Goal: Communication & Community: Answer question/provide support

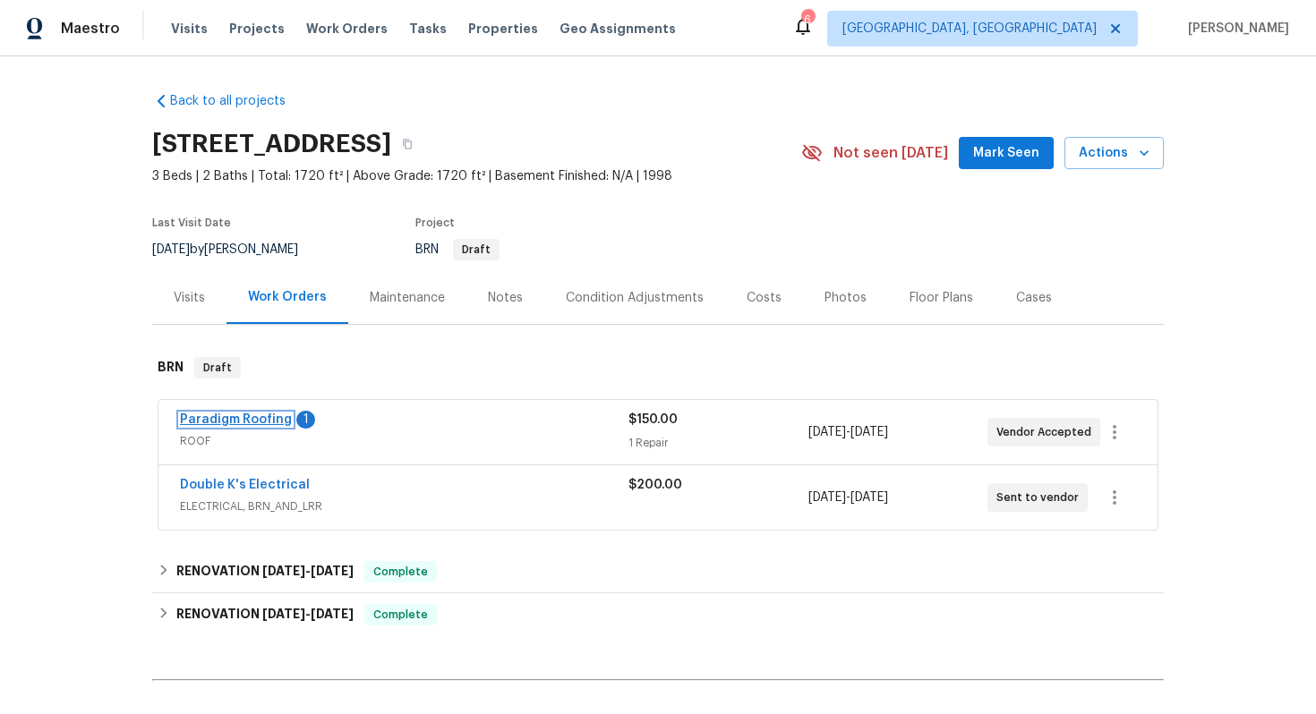
click at [256, 414] on link "Paradigm Roofing" at bounding box center [236, 419] width 112 height 13
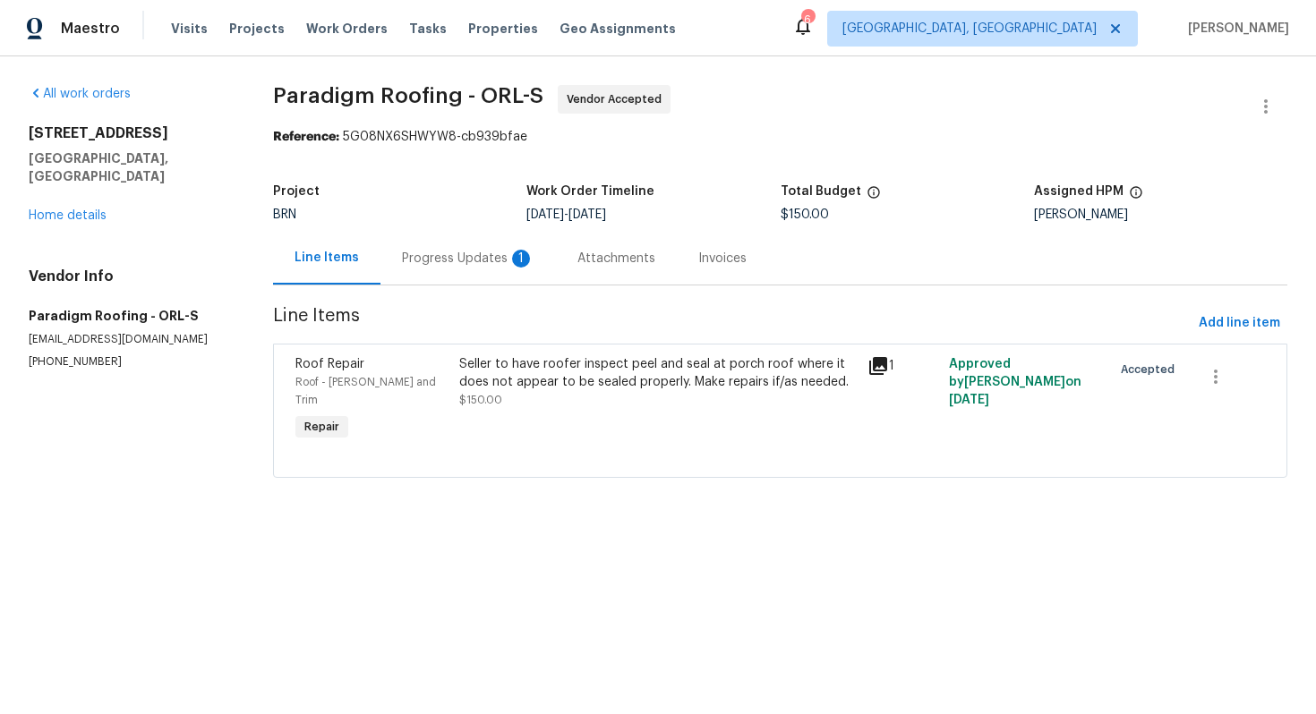
click at [455, 277] on div "Progress Updates 1" at bounding box center [467, 258] width 175 height 53
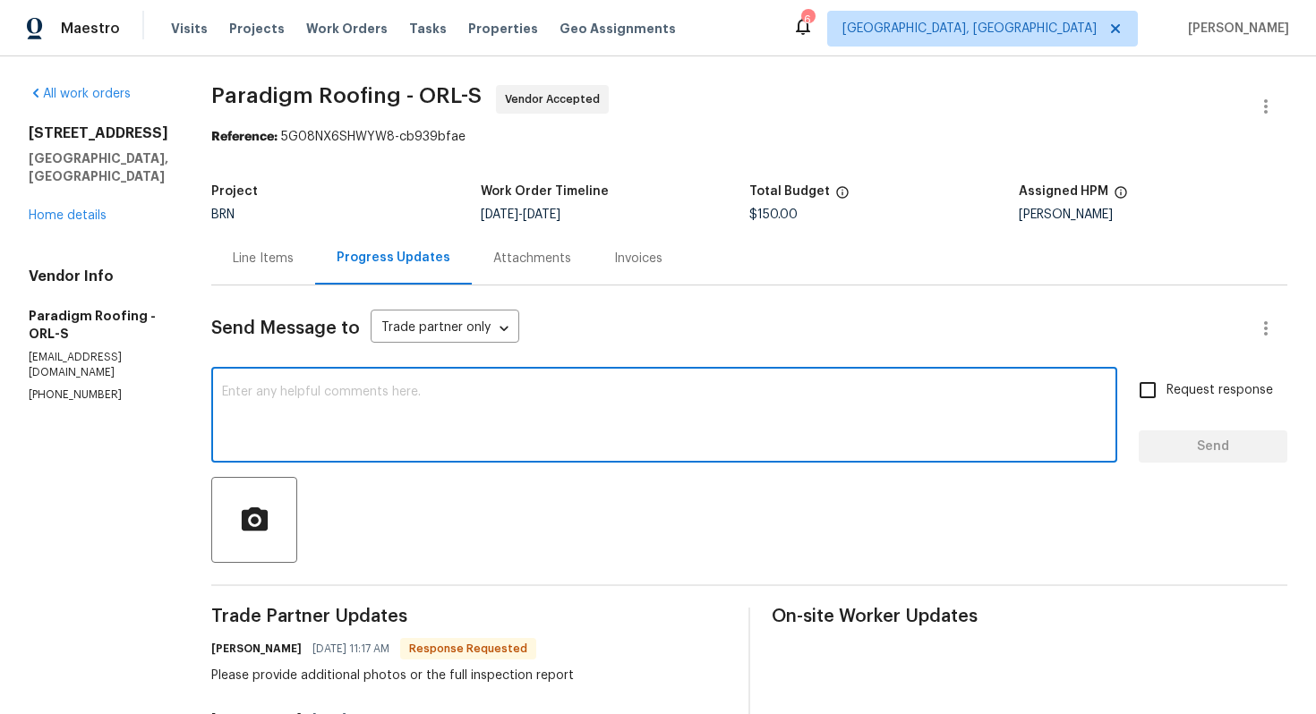
click at [468, 402] on textarea at bounding box center [664, 417] width 884 height 63
click at [469, 395] on textarea "We don't have any additional photos buty have" at bounding box center [664, 417] width 884 height 63
click at [523, 388] on textarea "We don't have any additional photos but have" at bounding box center [664, 417] width 884 height 63
type textarea "We don't have any additional photos but have uploaded the 4 point report."
click at [1156, 394] on input "Request response" at bounding box center [1147, 390] width 38 height 38
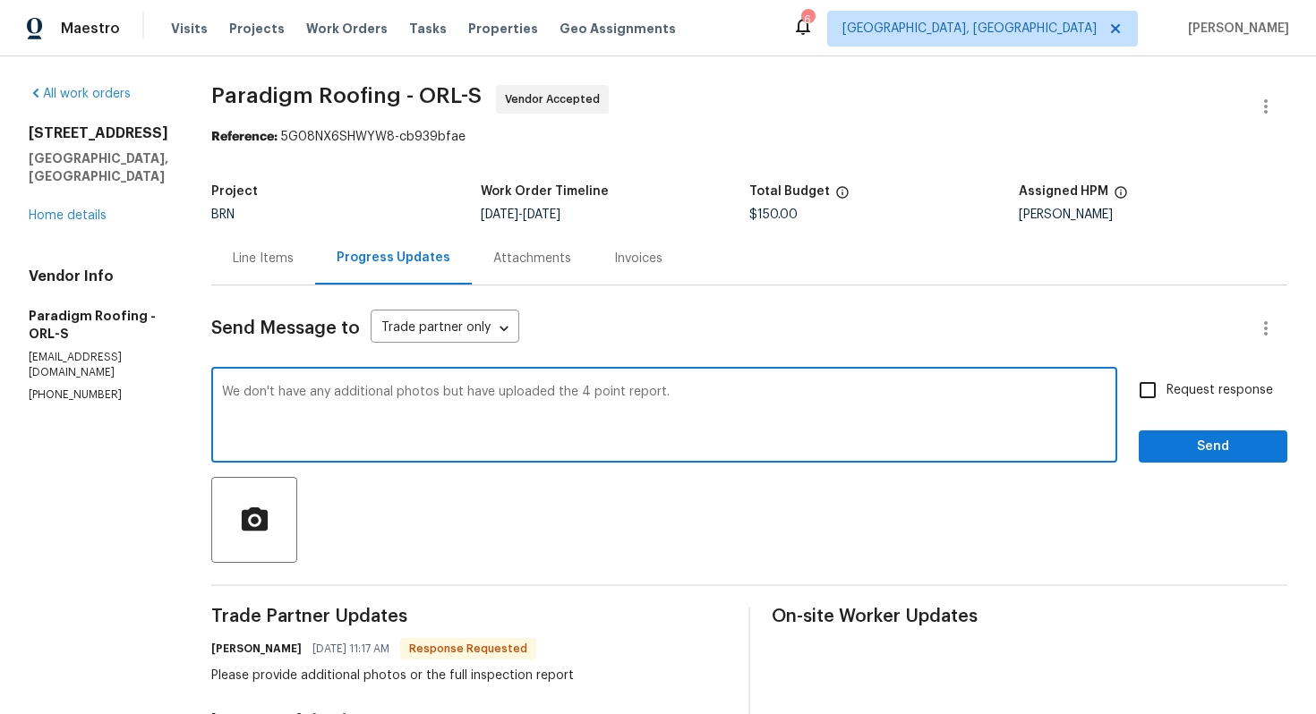
checkbox input "true"
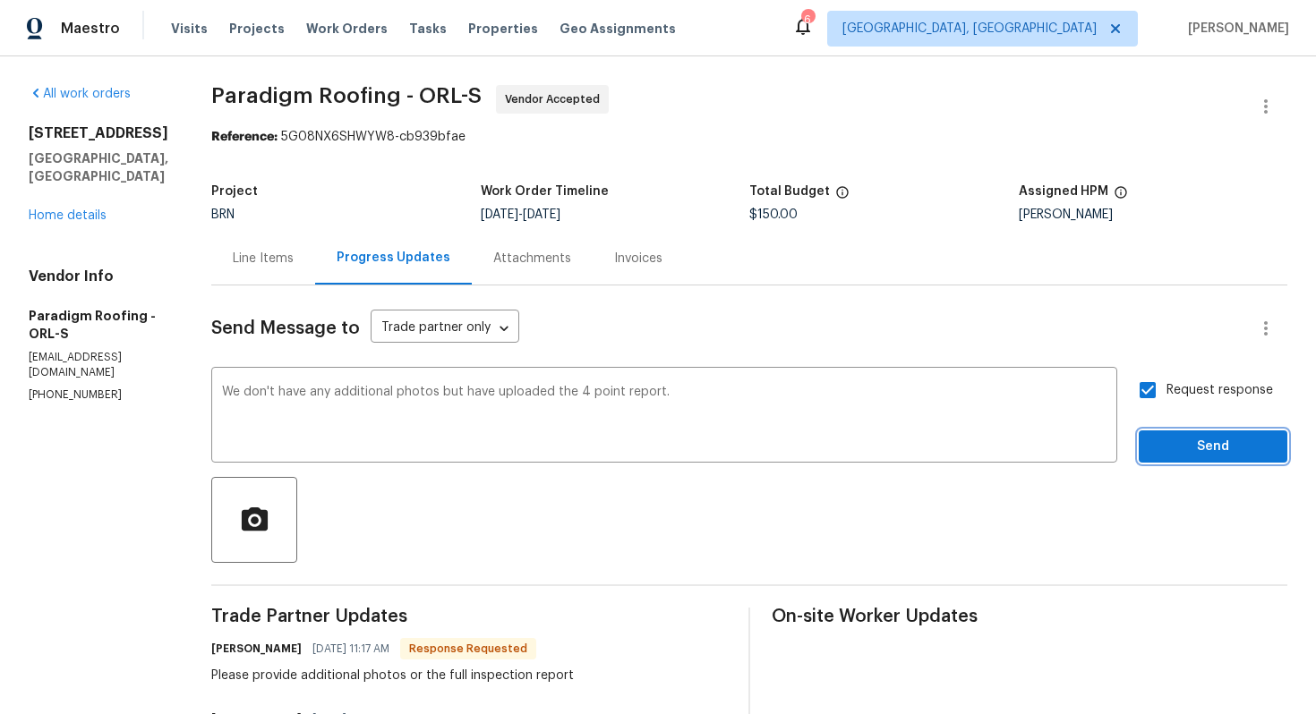
click at [1176, 441] on span "Send" at bounding box center [1213, 447] width 120 height 22
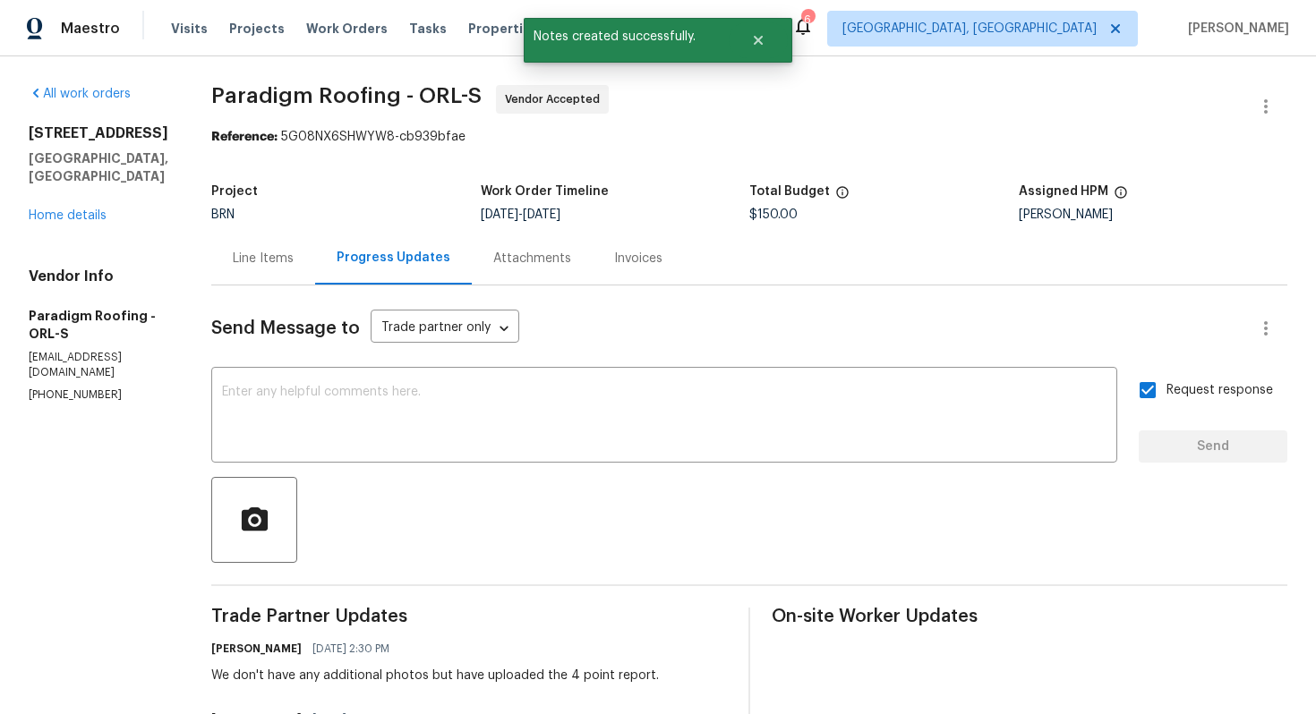
click at [239, 268] on div "Line Items" at bounding box center [263, 258] width 104 height 53
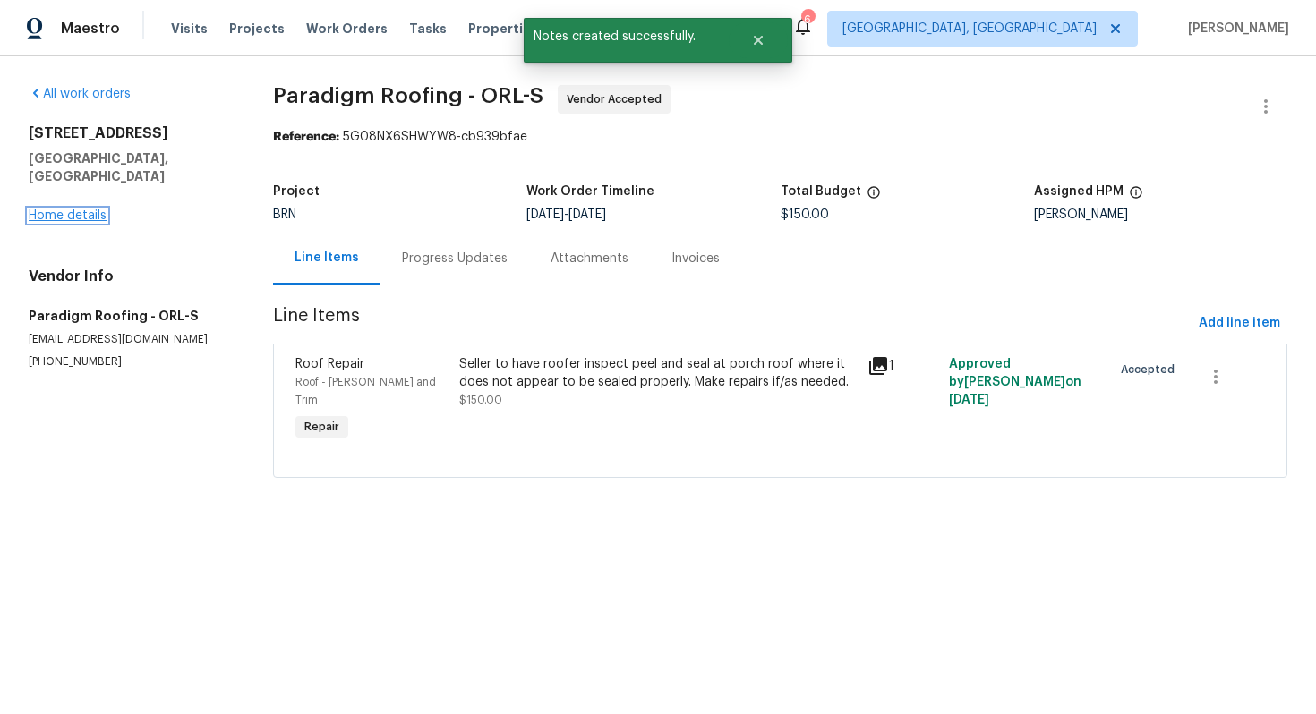
click at [70, 209] on link "Home details" at bounding box center [68, 215] width 78 height 13
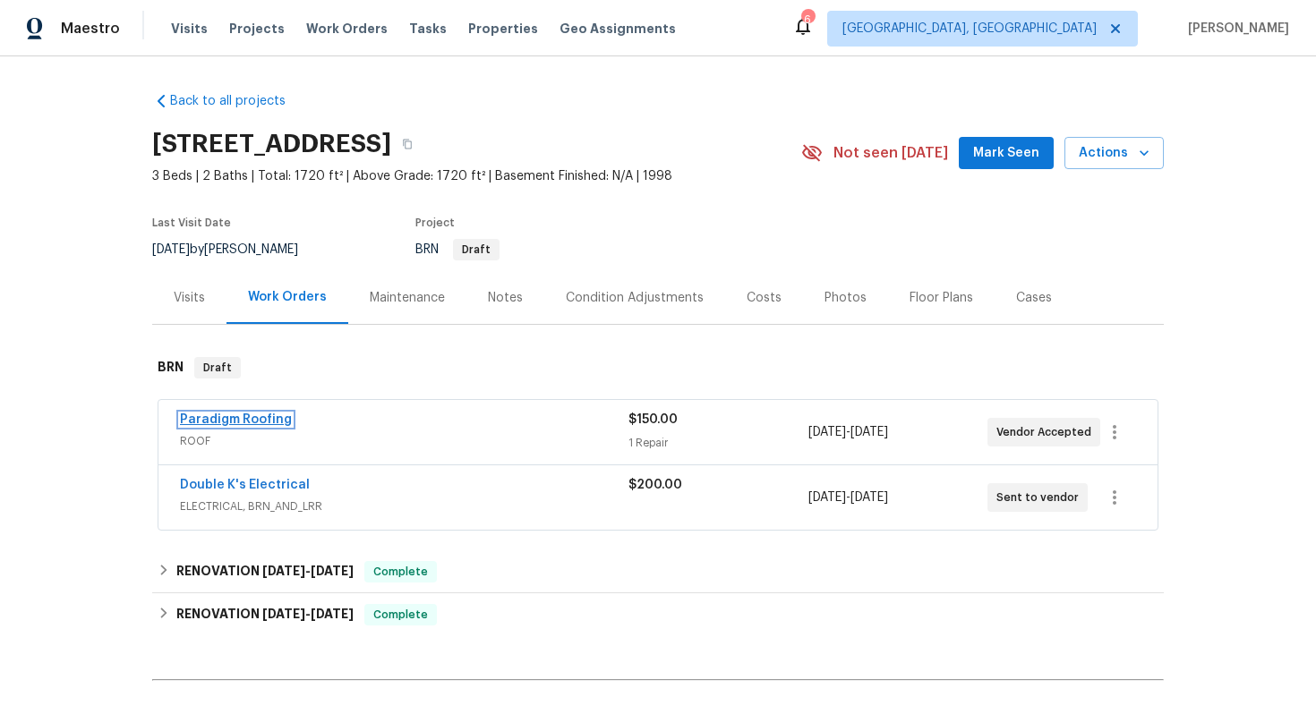
click at [250, 420] on link "Paradigm Roofing" at bounding box center [236, 419] width 112 height 13
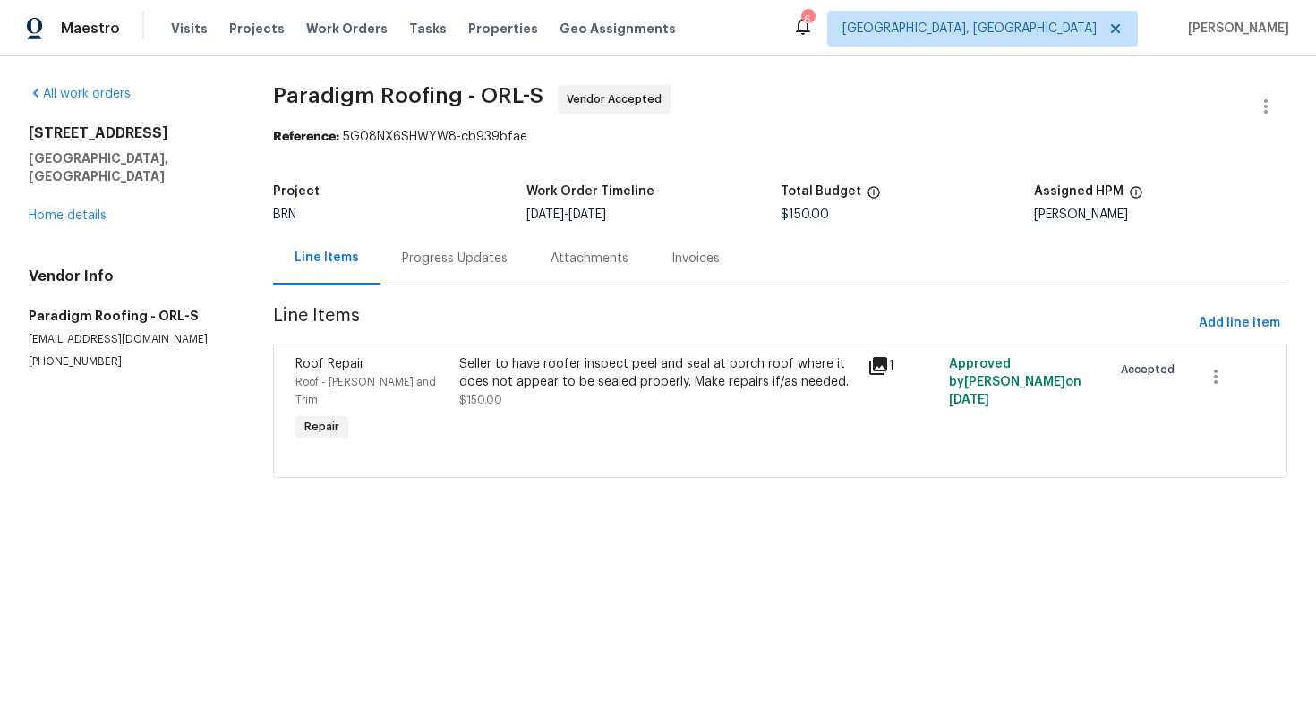
click at [279, 90] on div "All work orders 32809 Timberwood Dr Leesburg, FL 34748 Home details Vendor Info…" at bounding box center [658, 292] width 1316 height 472
drag, startPoint x: 279, startPoint y: 90, endPoint x: 420, endPoint y: 97, distance: 140.6
click at [421, 97] on div "All work orders 32809 Timberwood Dr Leesburg, FL 34748 Home details Vendor Info…" at bounding box center [658, 292] width 1316 height 472
copy span "Paradigm Roofing"
click at [490, 260] on div "Progress Updates" at bounding box center [455, 259] width 106 height 18
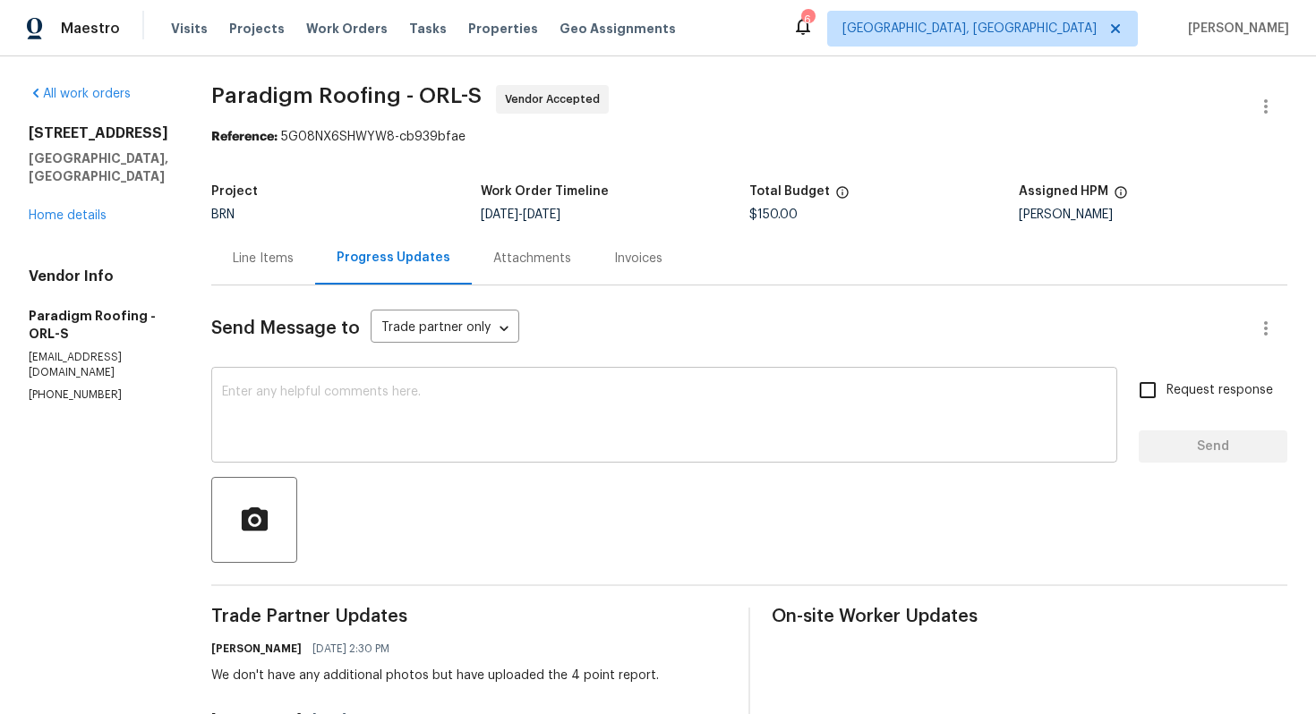
click at [482, 409] on textarea at bounding box center [664, 417] width 884 height 63
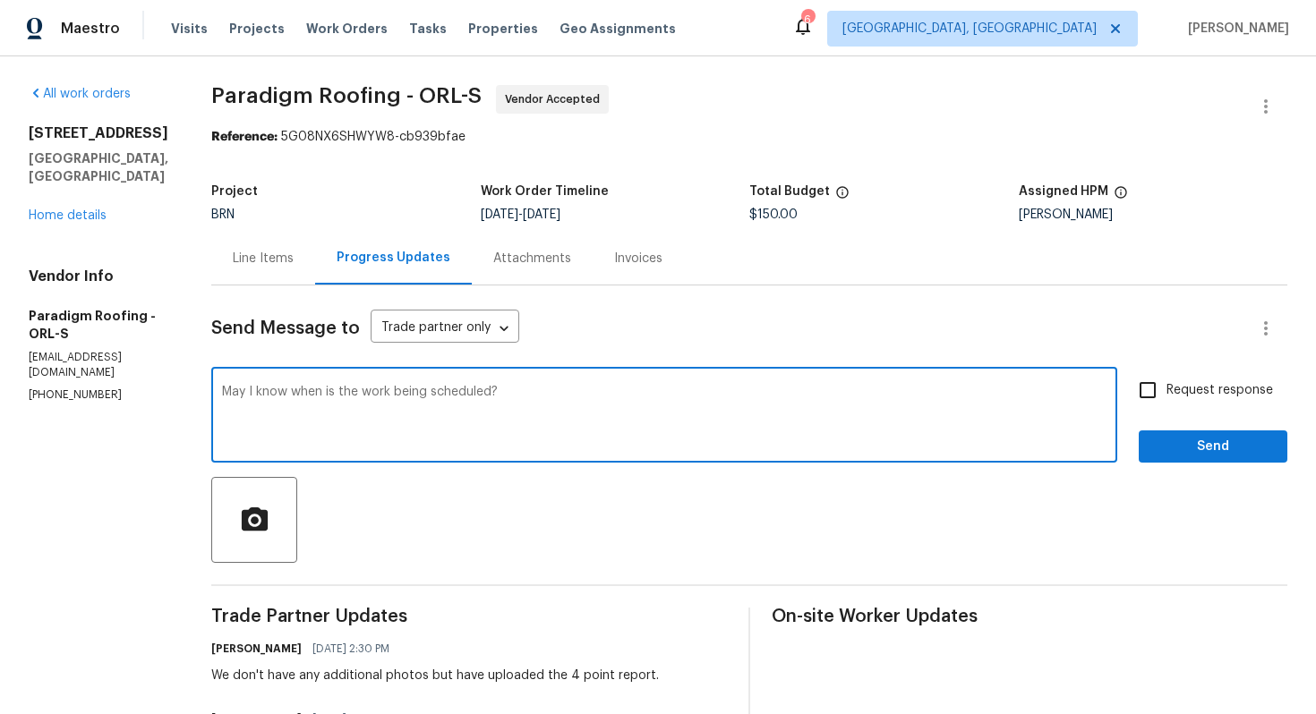
type textarea "May I know when is the work being scheduled?"
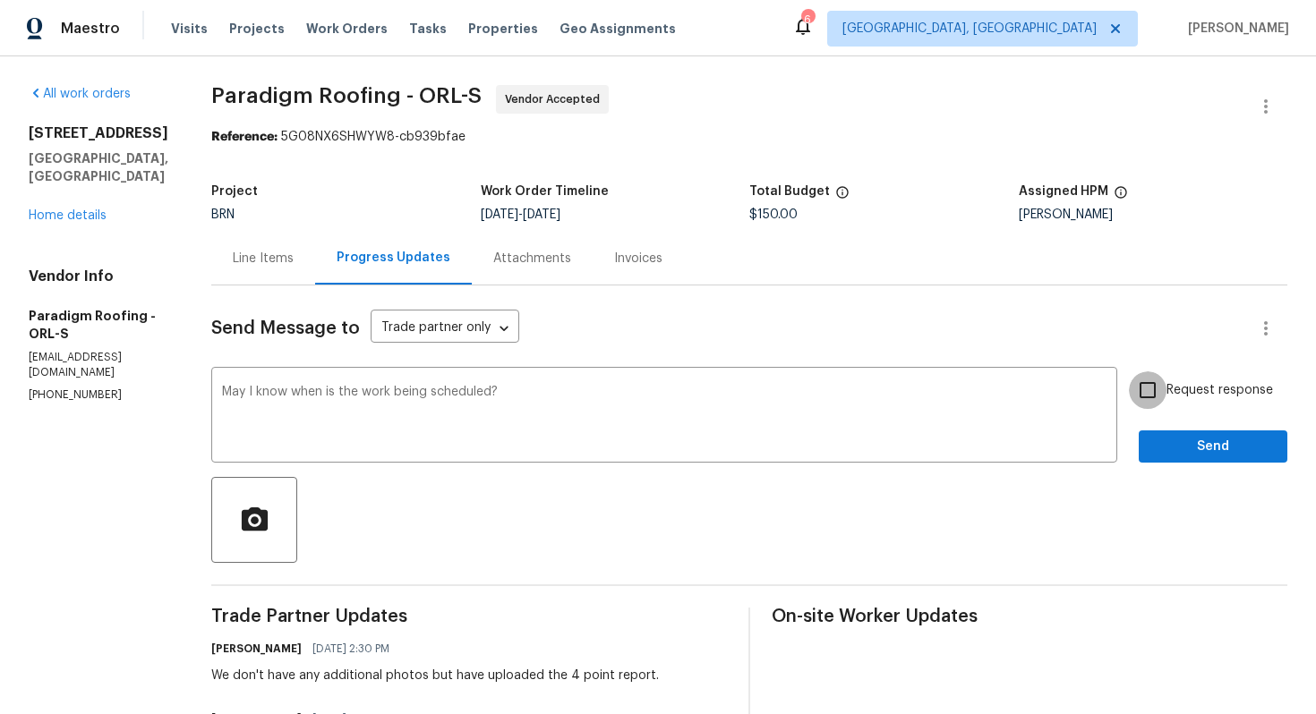
click at [1140, 387] on input "Request response" at bounding box center [1147, 390] width 38 height 38
checkbox input "true"
click at [1182, 431] on button "Send" at bounding box center [1212, 446] width 149 height 33
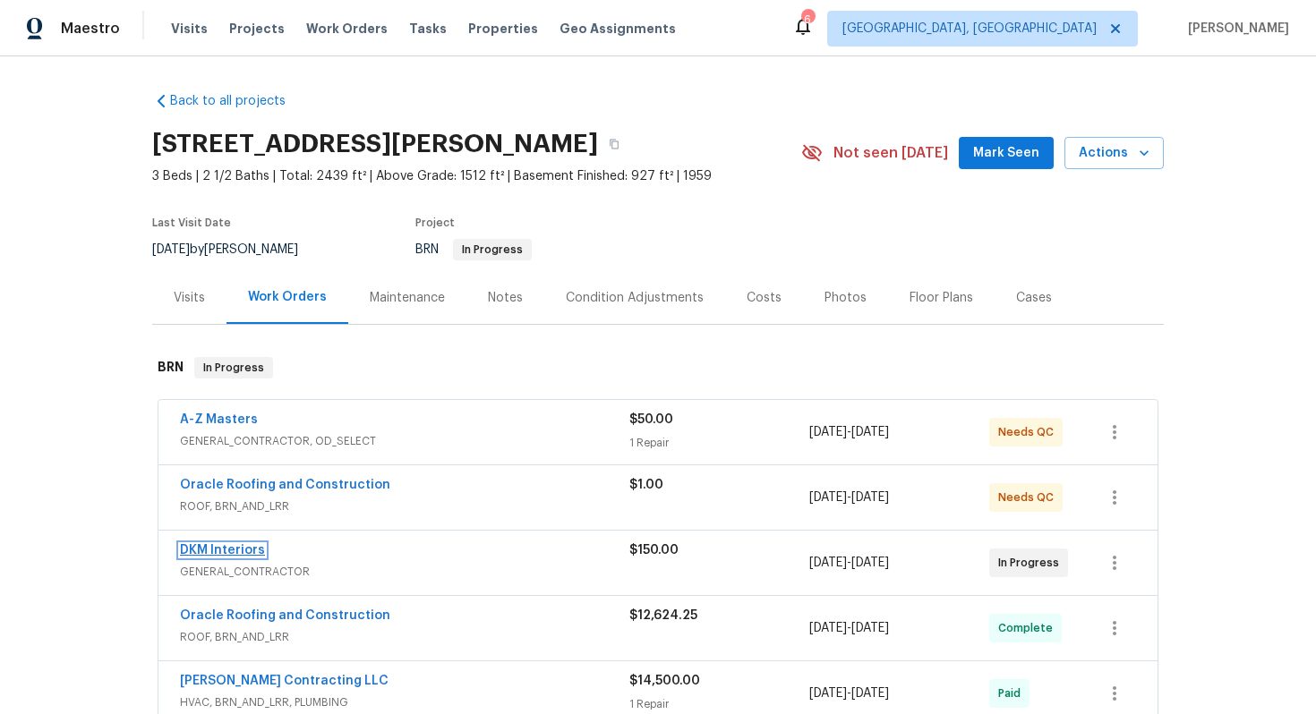
click at [237, 546] on link "DKM Interiors" at bounding box center [222, 550] width 85 height 13
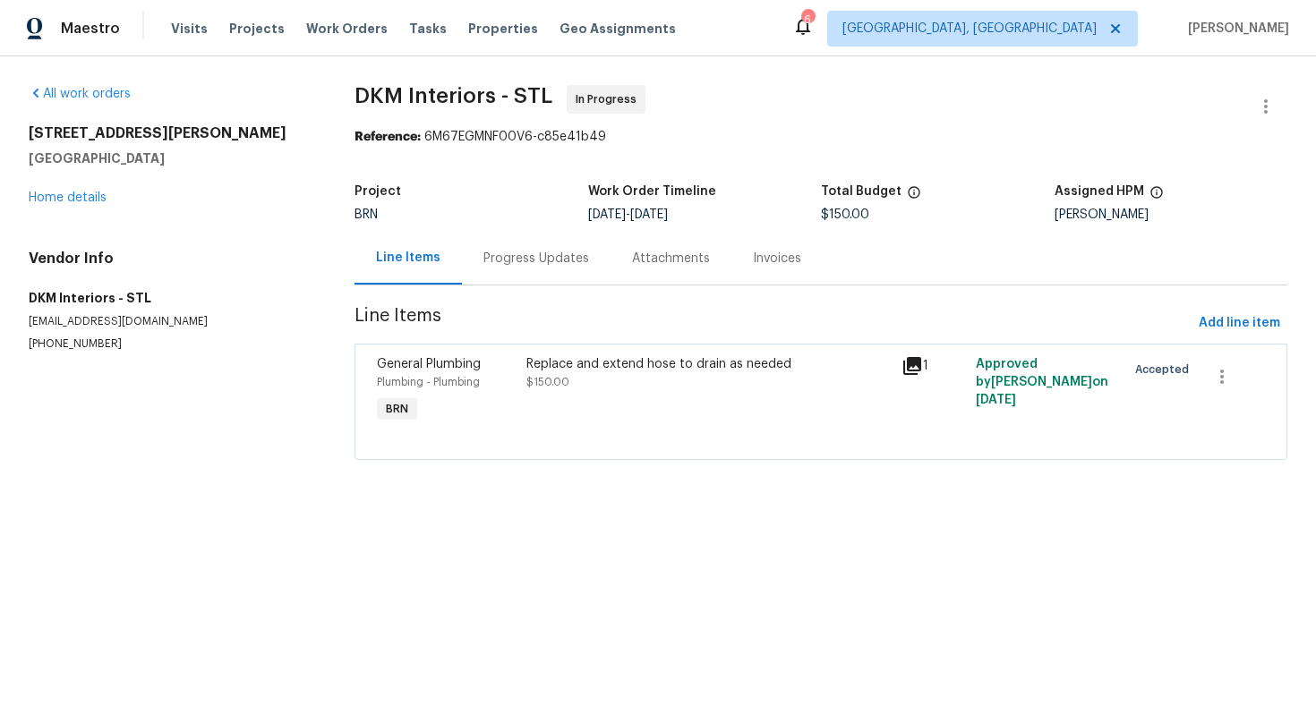
click at [502, 272] on div "Progress Updates" at bounding box center [536, 258] width 149 height 53
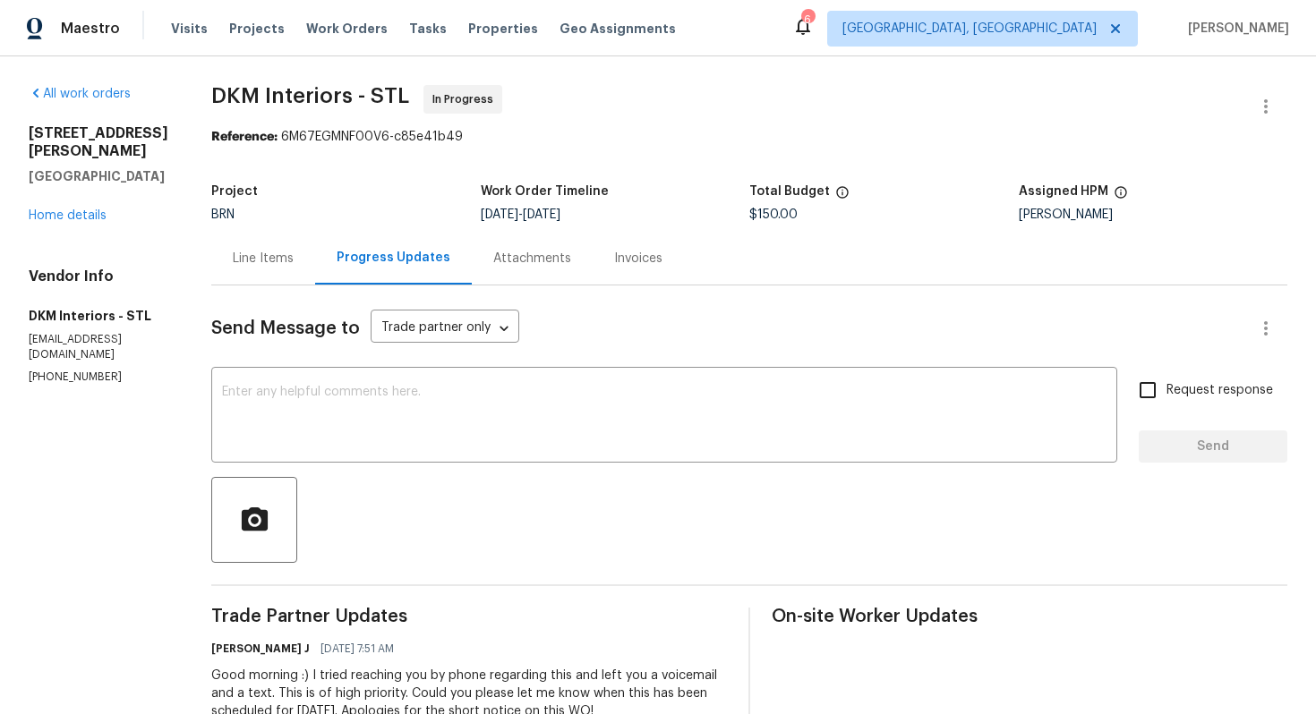
click at [274, 268] on div "Line Items" at bounding box center [263, 258] width 104 height 53
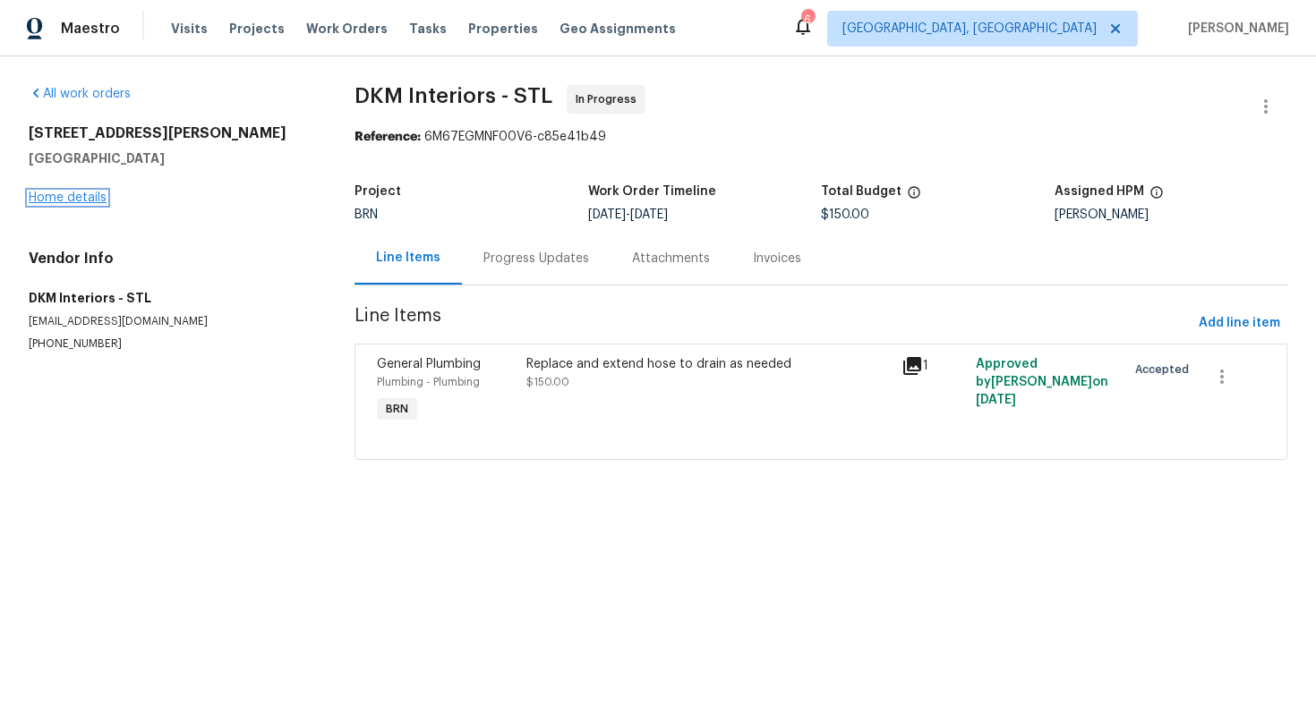
click at [86, 197] on link "Home details" at bounding box center [68, 198] width 78 height 13
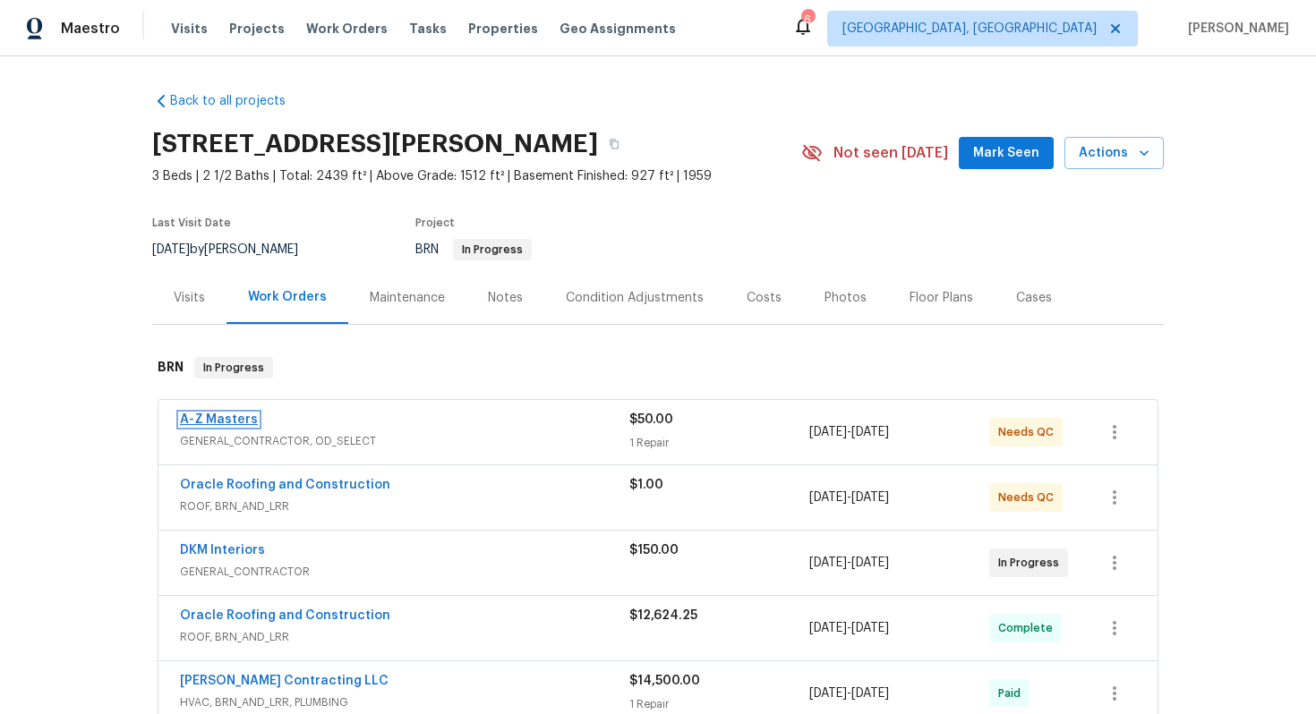
click at [226, 418] on link "A-Z Masters" at bounding box center [219, 419] width 78 height 13
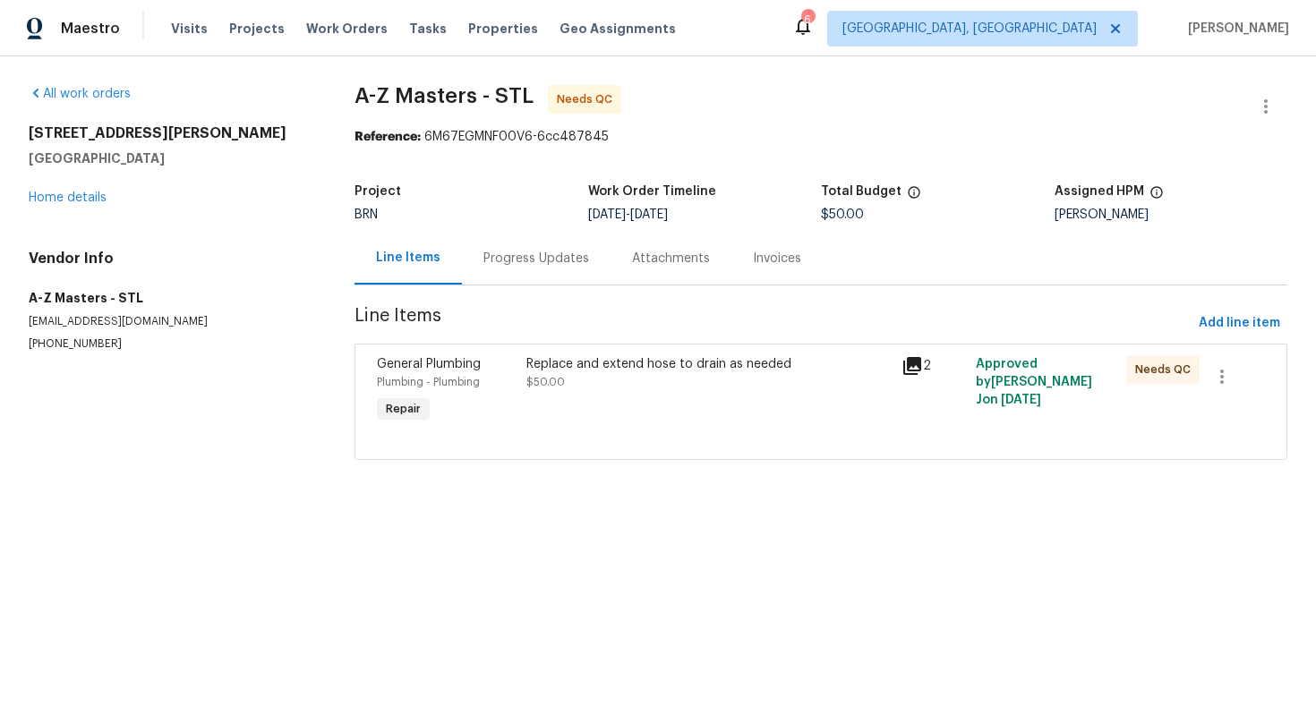
click at [490, 265] on div "Progress Updates" at bounding box center [536, 259] width 106 height 18
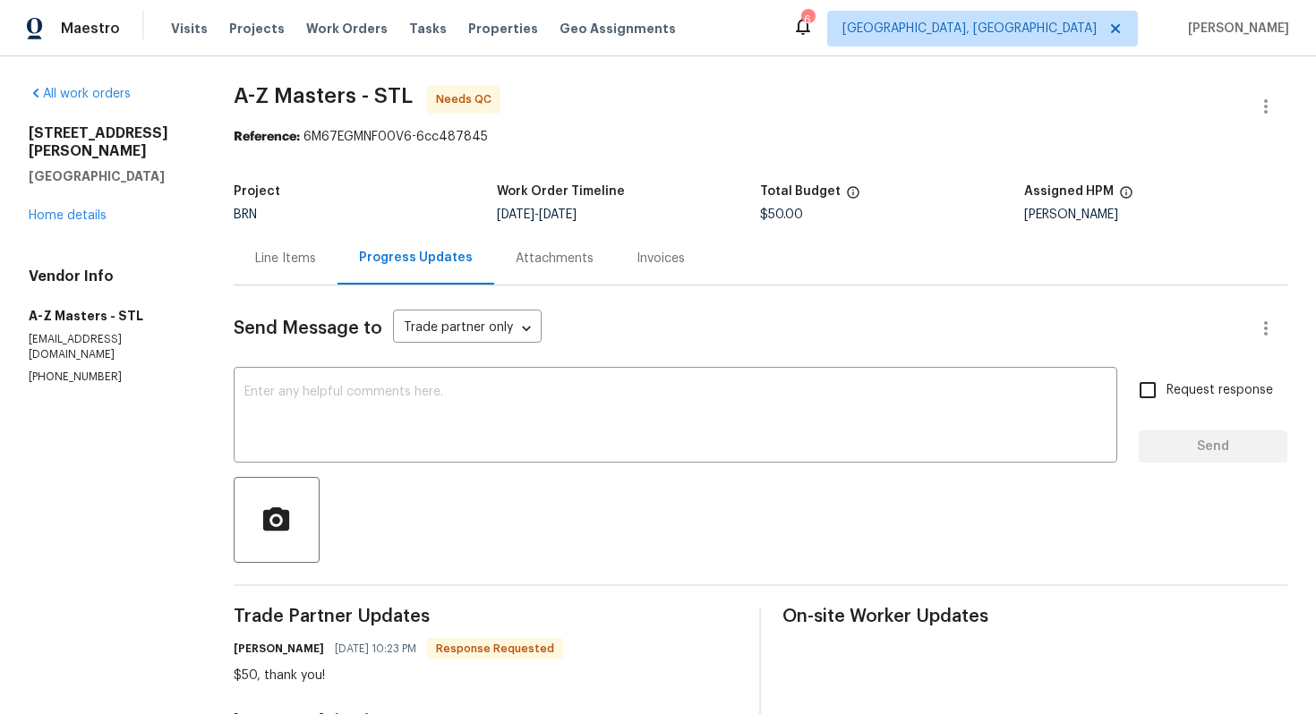
click at [273, 252] on div "Line Items" at bounding box center [285, 259] width 61 height 18
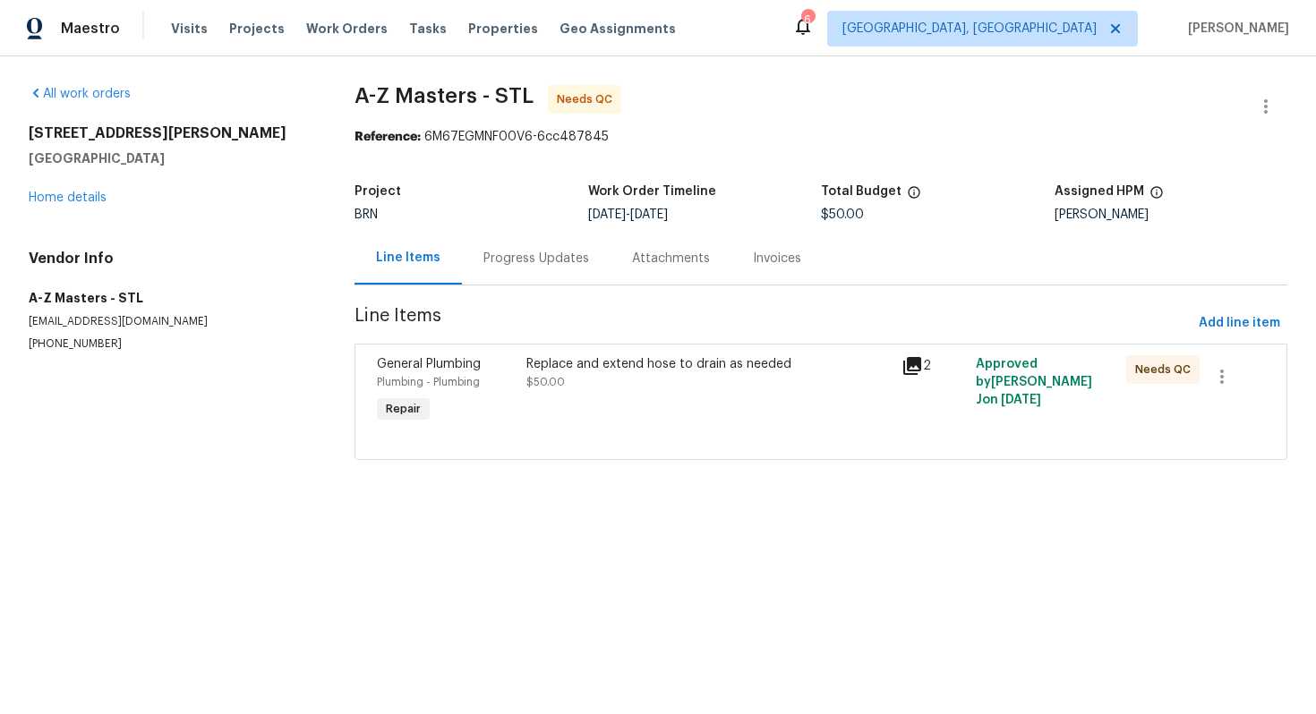
click at [507, 264] on div "Progress Updates" at bounding box center [536, 259] width 106 height 18
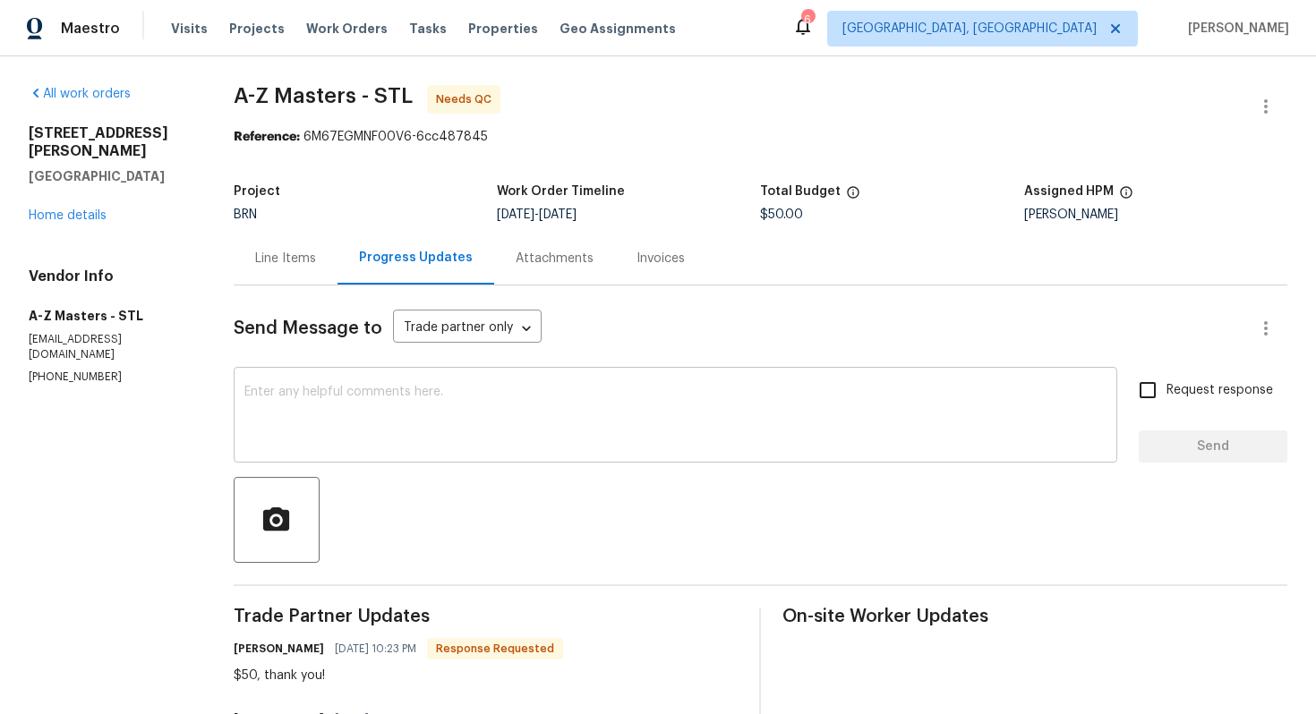
click at [428, 407] on textarea at bounding box center [675, 417] width 862 height 63
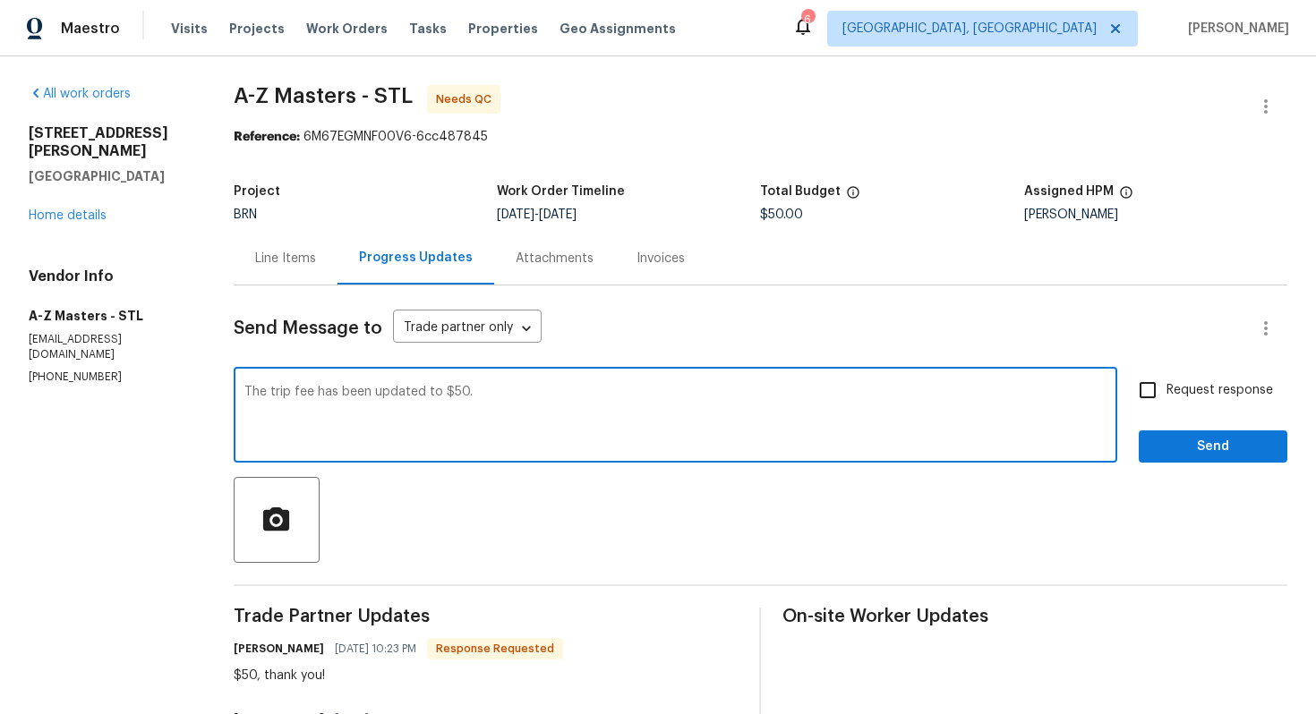
type textarea "The trip fee has been updated to $50."
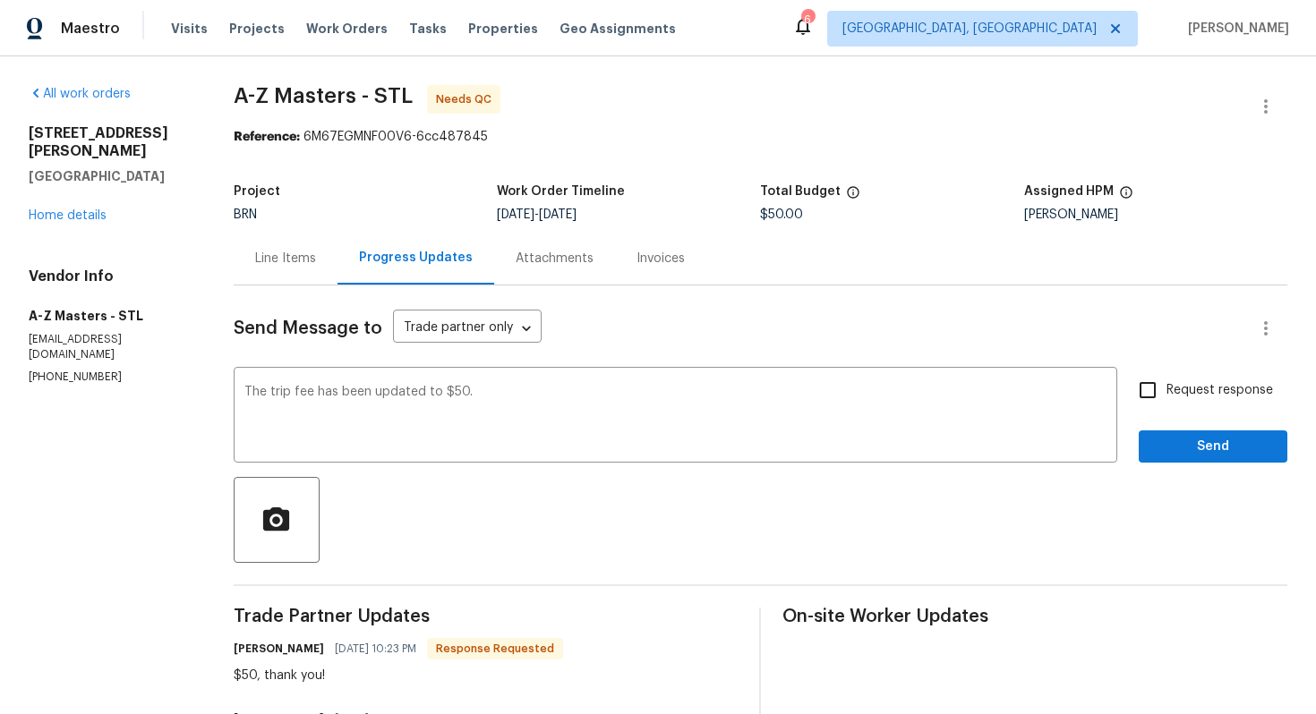
click at [1169, 396] on span "Request response" at bounding box center [1219, 390] width 106 height 19
click at [1166, 396] on input "Request response" at bounding box center [1147, 390] width 38 height 38
checkbox input "true"
click at [1176, 445] on span "Send" at bounding box center [1213, 447] width 120 height 22
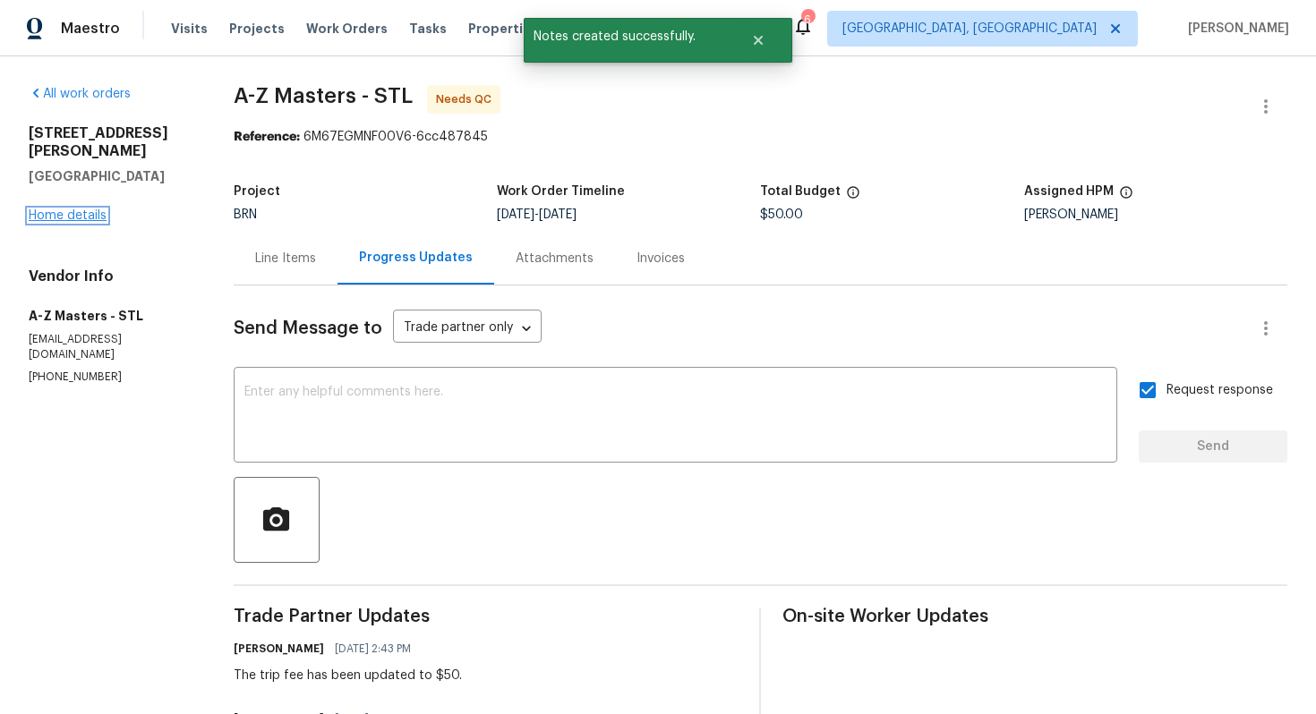
click at [72, 209] on link "Home details" at bounding box center [68, 215] width 78 height 13
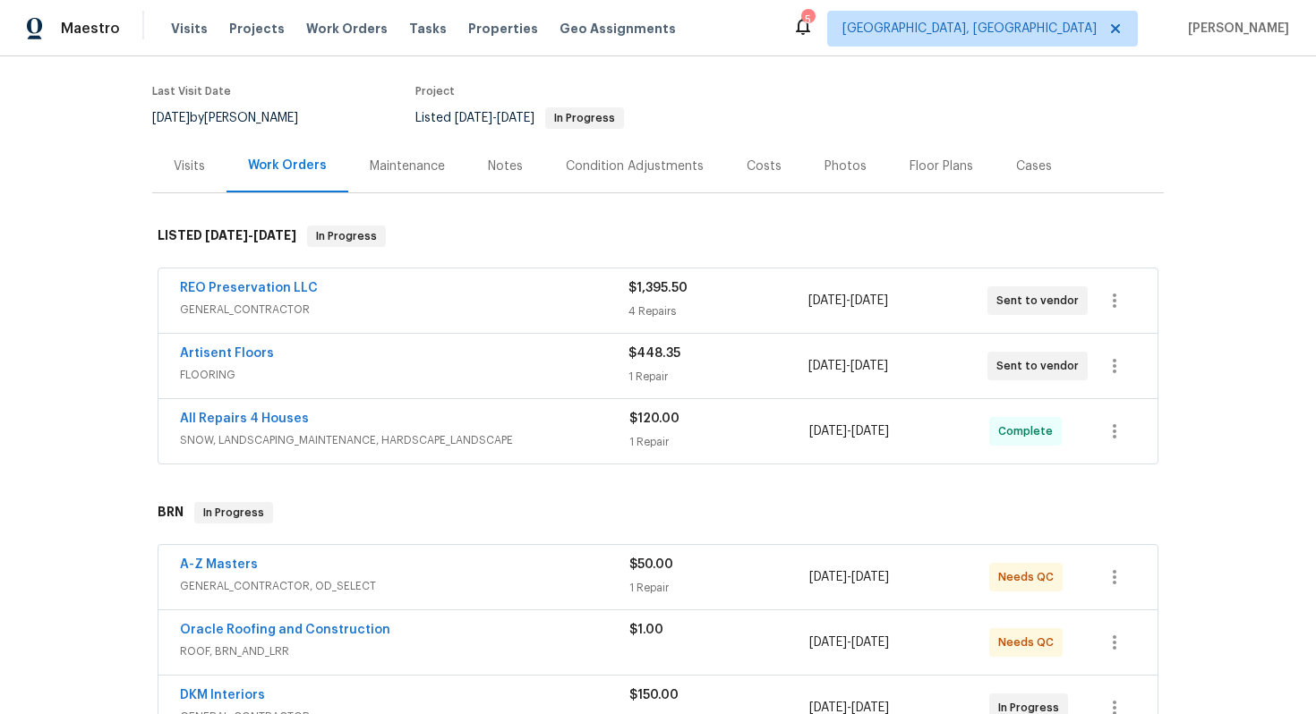
scroll to position [133, 0]
click at [217, 356] on link "Artisent Floors" at bounding box center [227, 351] width 94 height 13
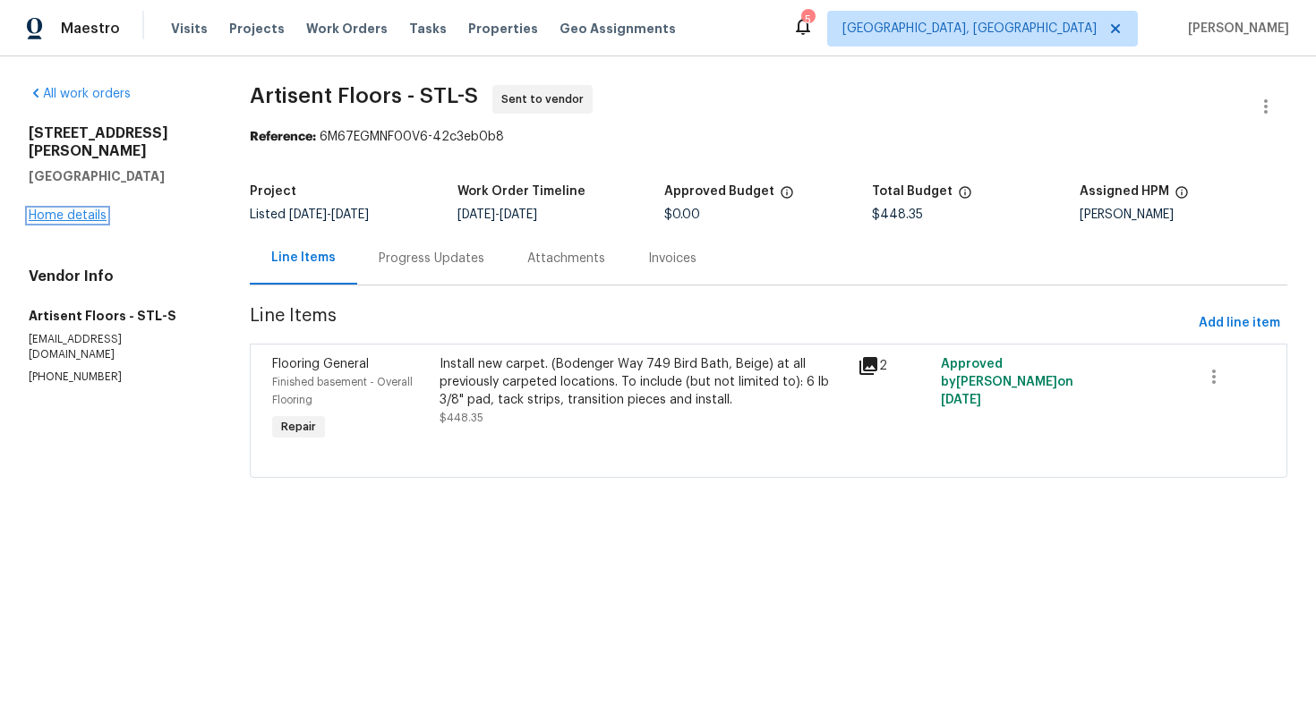
click at [76, 209] on link "Home details" at bounding box center [68, 215] width 78 height 13
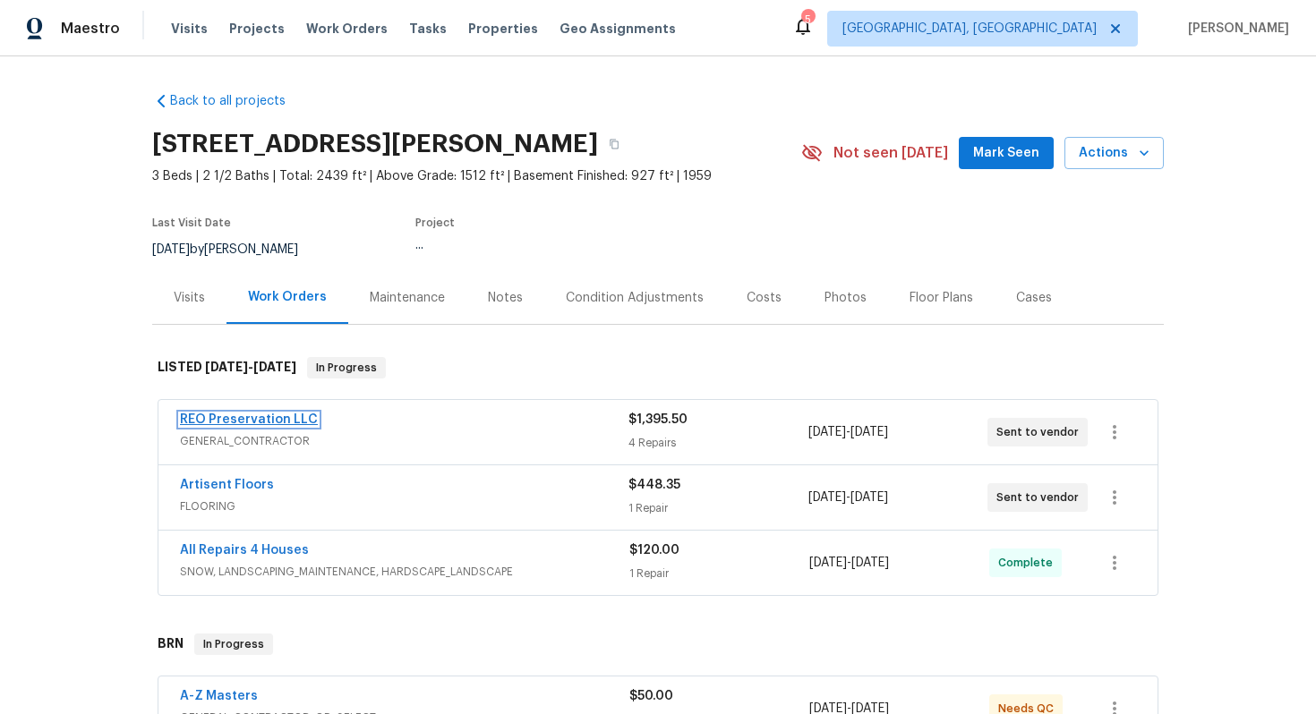
click at [239, 422] on link "REO Preservation LLC" at bounding box center [249, 419] width 138 height 13
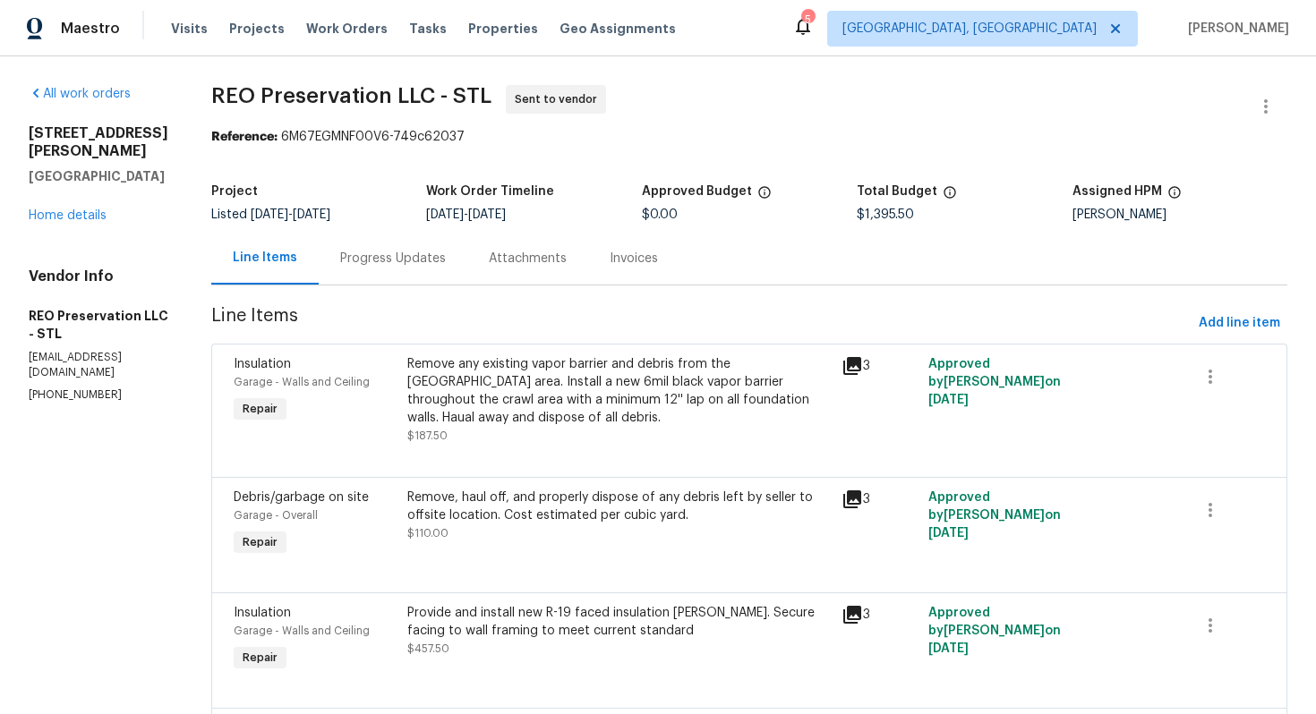
click at [340, 255] on div "Progress Updates" at bounding box center [393, 259] width 106 height 18
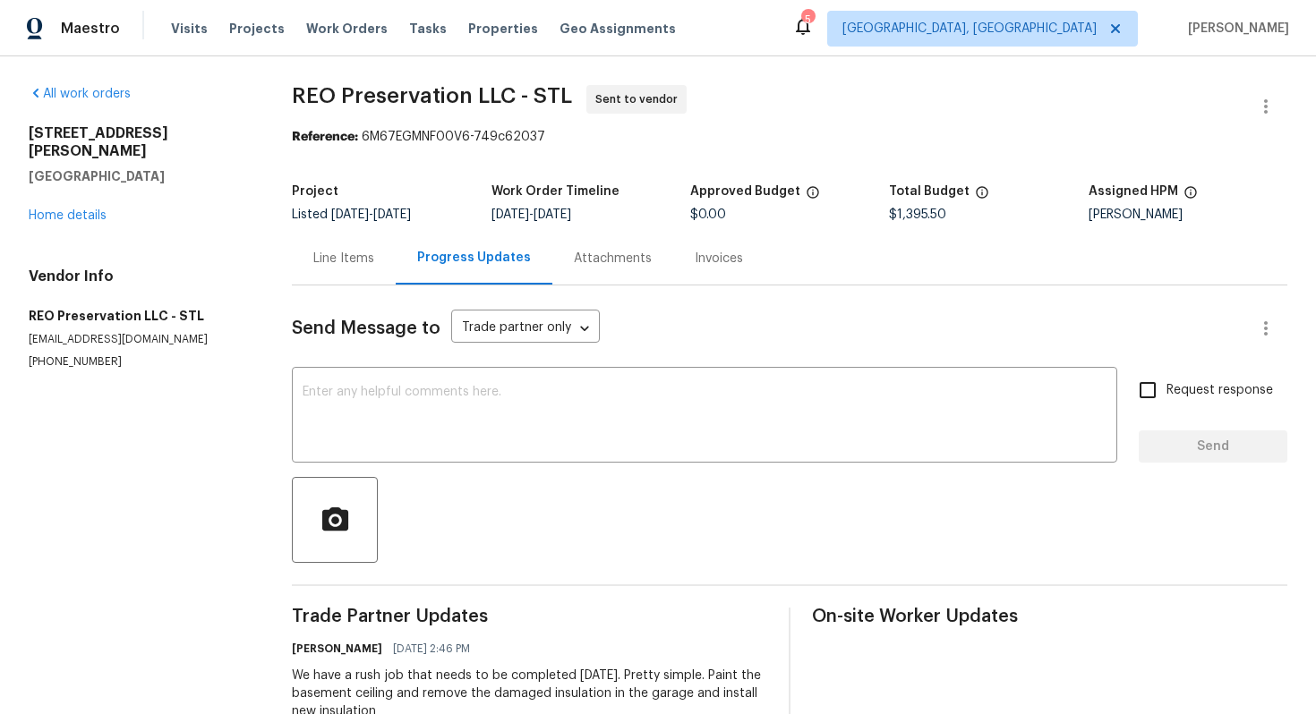
scroll to position [56, 0]
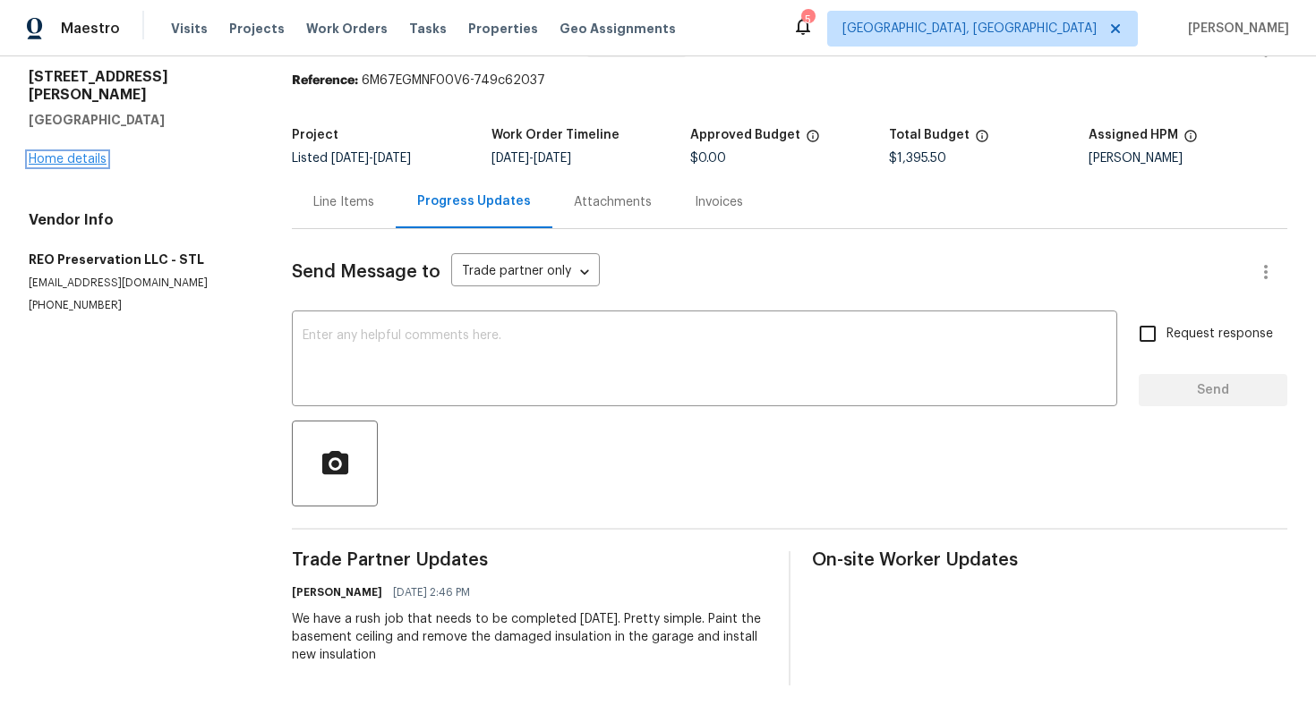
click at [81, 153] on link "Home details" at bounding box center [68, 159] width 78 height 13
